Goal: Check status

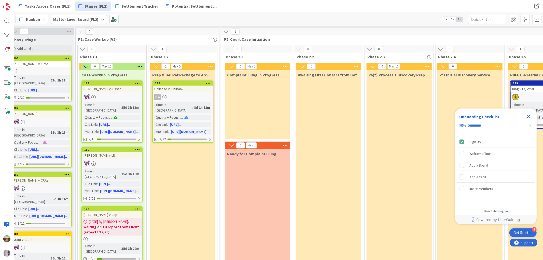
scroll to position [0, 24]
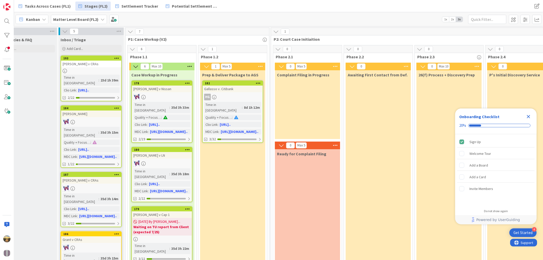
click at [528, 115] on icon "Close Checklist" at bounding box center [529, 117] width 6 height 6
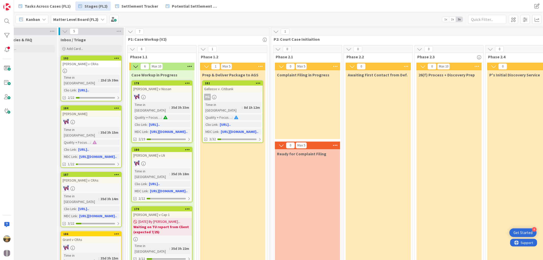
scroll to position [0, 0]
click at [116, 6] on link "Settlement Tracker" at bounding box center [136, 6] width 49 height 9
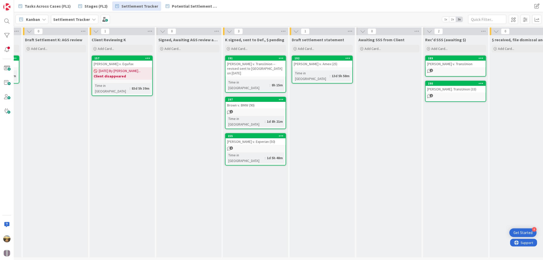
scroll to position [0, 113]
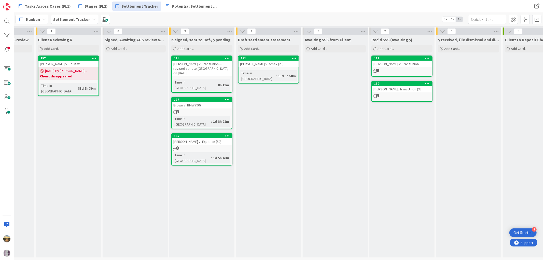
click at [386, 70] on div "2" at bounding box center [402, 71] width 60 height 4
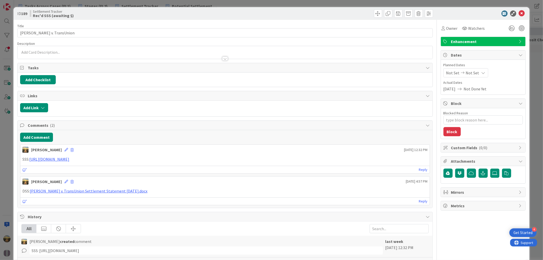
type textarea "x"
click at [519, 13] on icon at bounding box center [522, 13] width 6 height 6
